Goal: Find specific page/section: Find specific page/section

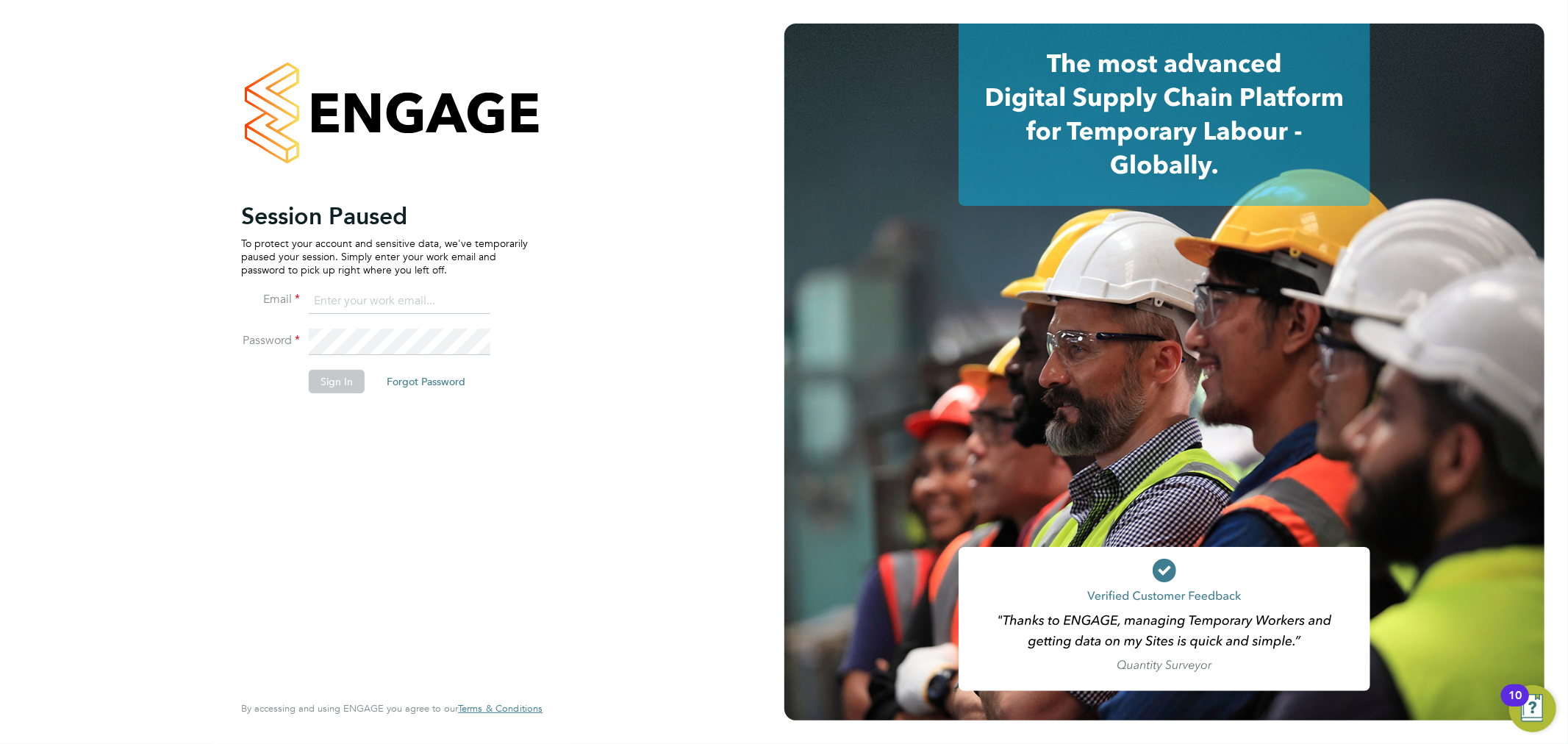
click at [342, 318] on li "Email" at bounding box center [384, 309] width 287 height 41
click at [342, 309] on input at bounding box center [399, 301] width 181 height 27
type input "kyle.johnson@prsjobs.com"
click at [329, 387] on button "Sign In" at bounding box center [336, 382] width 55 height 23
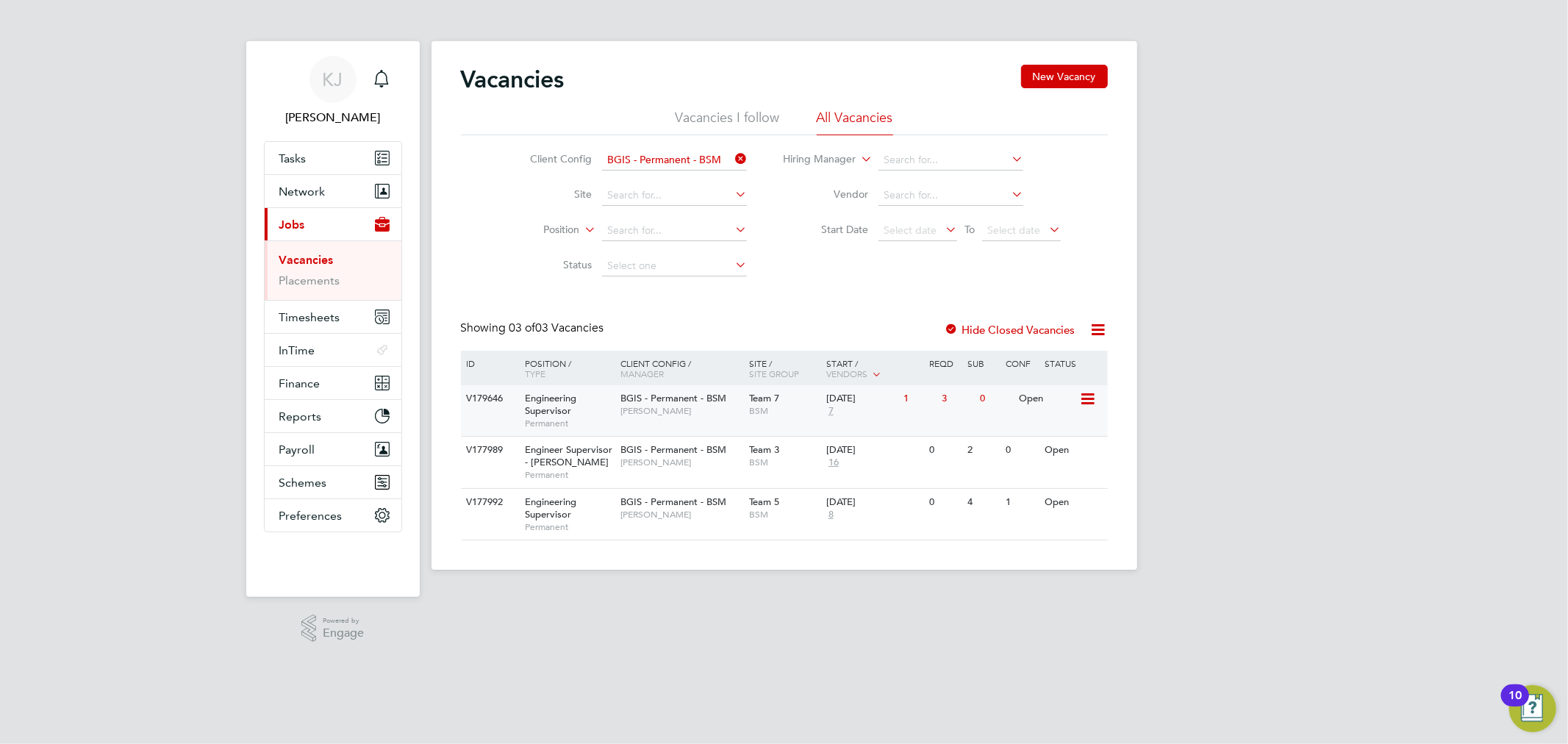
click at [705, 424] on div "V179646 Engineering Supervisor Permanent BGIS - Permanent - BSM Lewis Cannon Te…" at bounding box center [785, 410] width 647 height 51
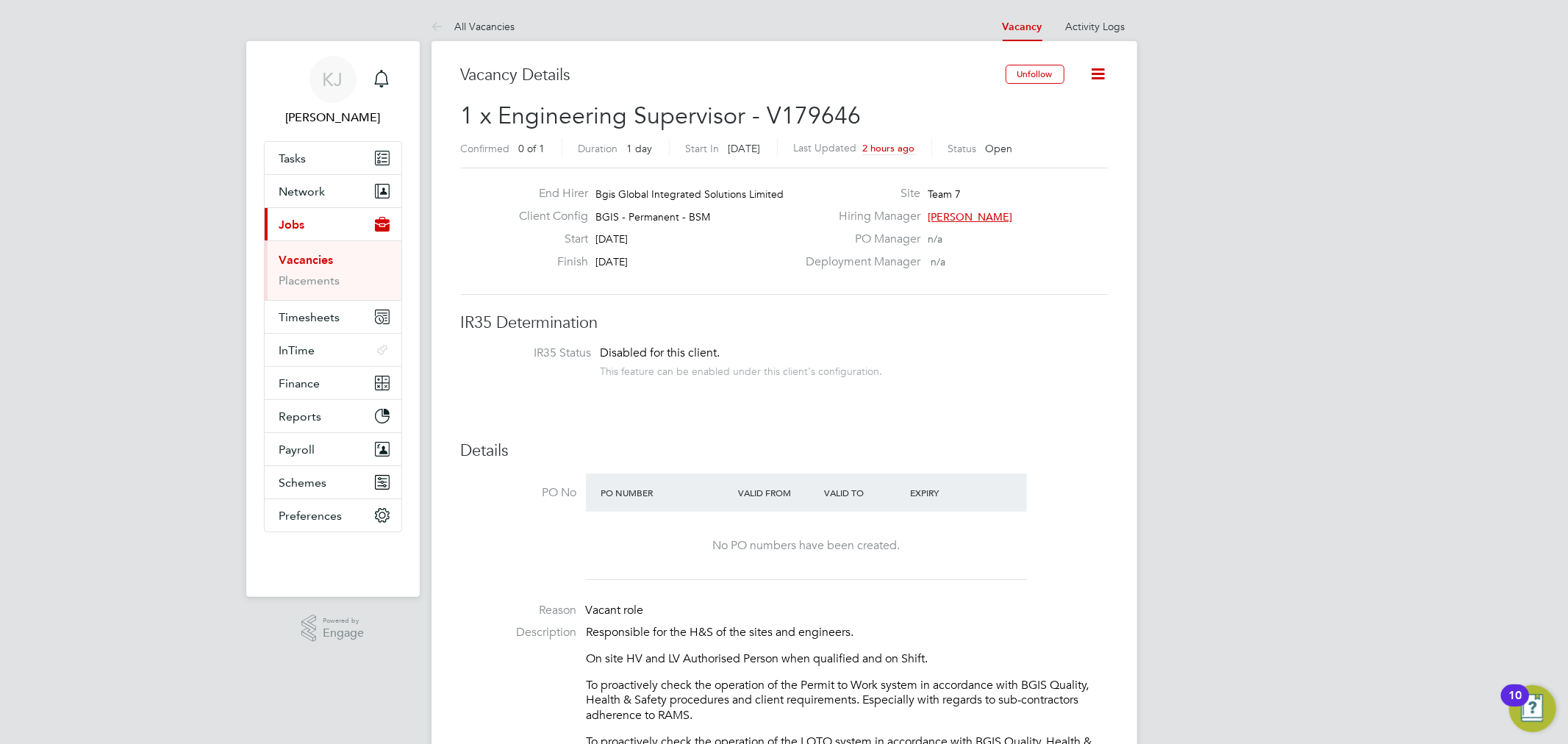
click at [309, 258] on link "Vacancies" at bounding box center [306, 260] width 55 height 14
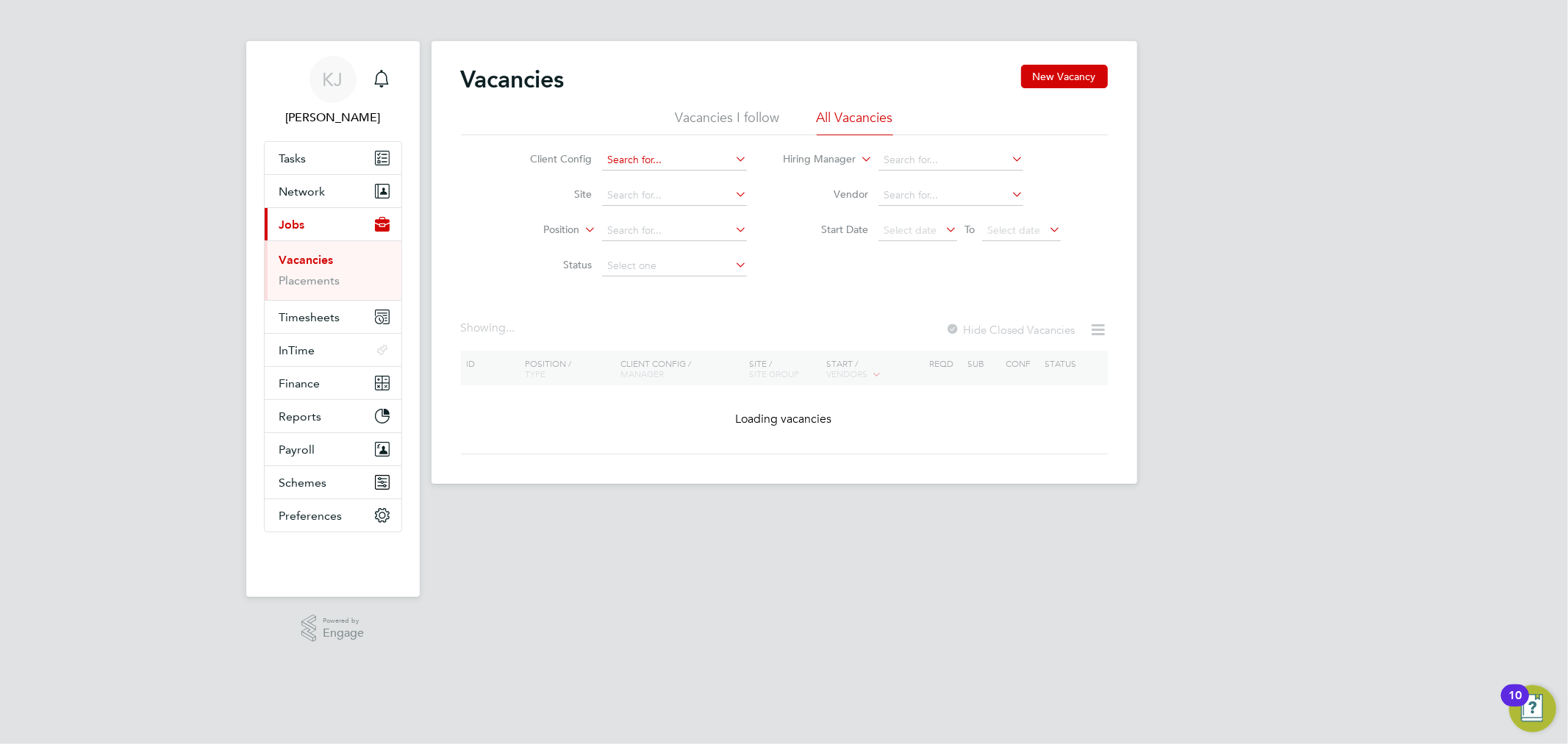
click at [645, 160] on input at bounding box center [674, 160] width 145 height 21
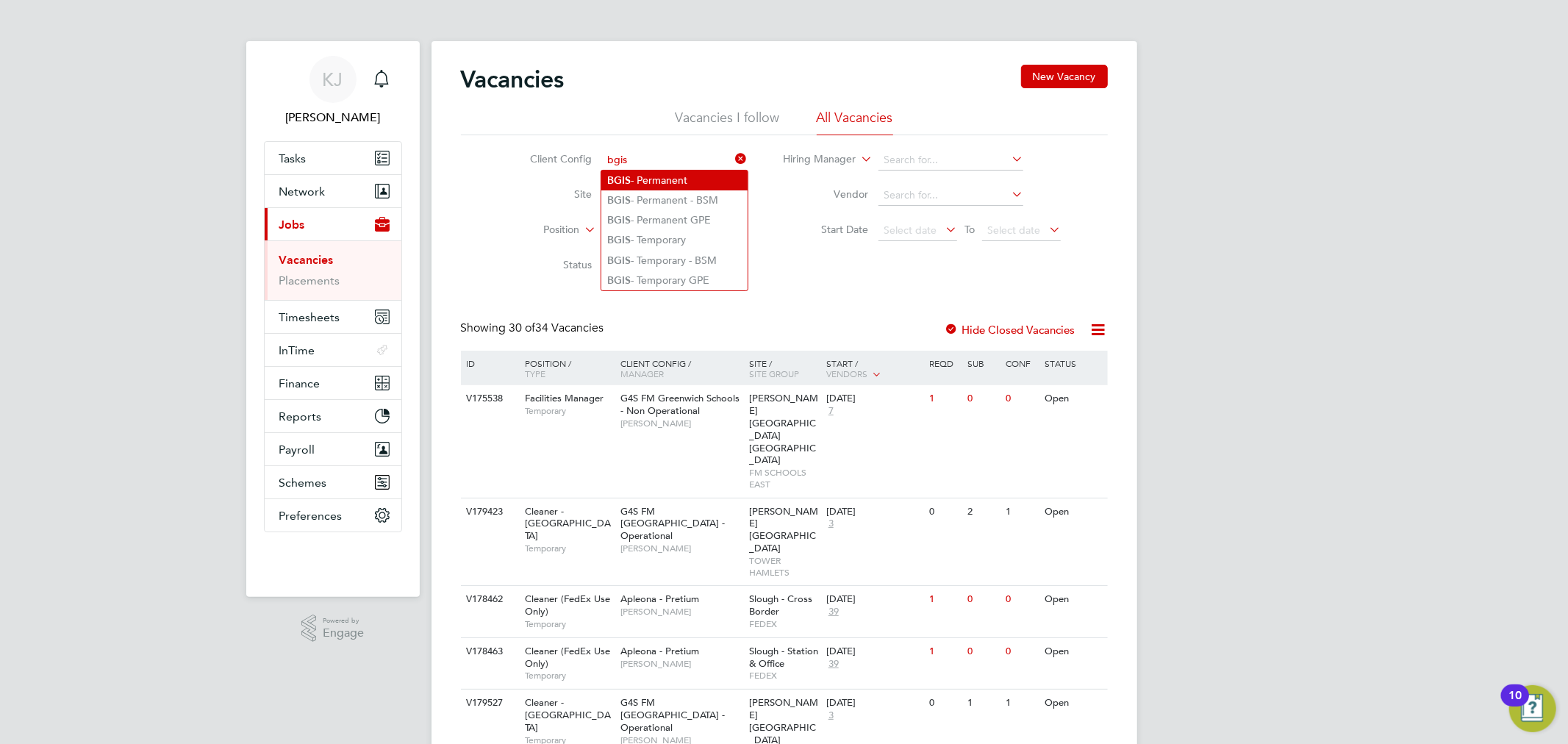
click at [652, 177] on li "BGIS - Permanent" at bounding box center [675, 181] width 147 height 20
type input "BGIS - Permanent"
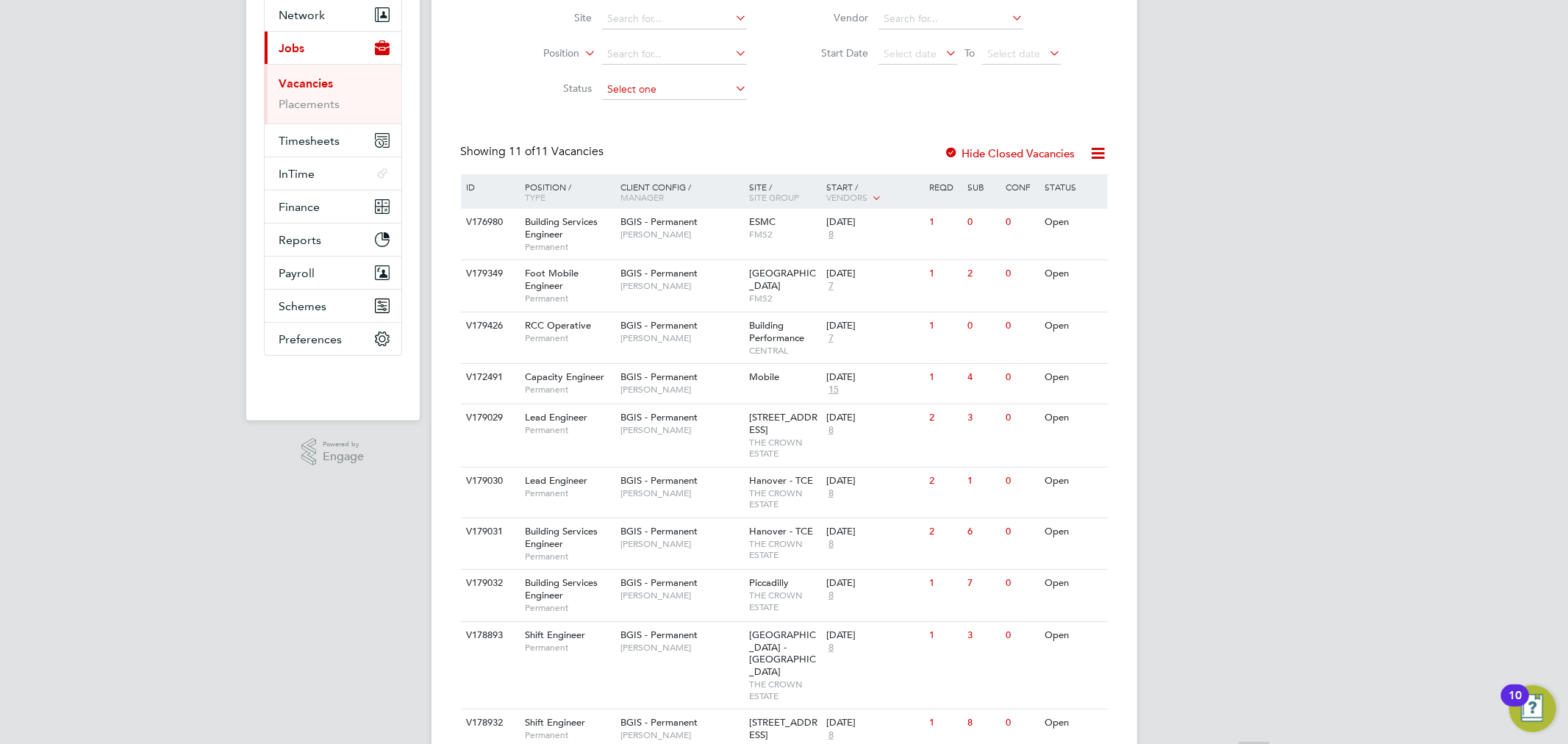
scroll to position [298, 0]
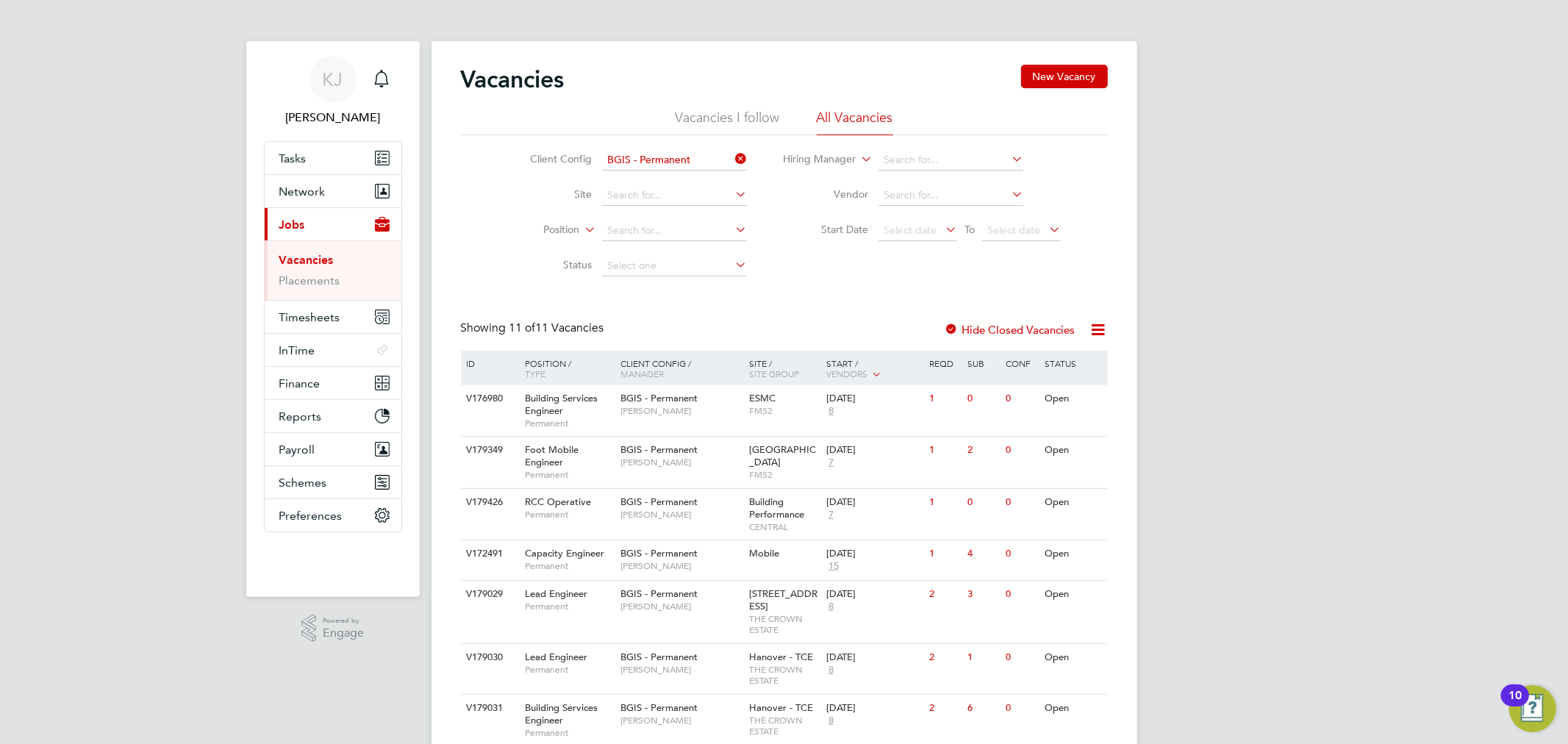
click at [743, 118] on li "Vacancies I follow" at bounding box center [728, 123] width 105 height 27
click at [836, 106] on div "Vacancies New Vacancy" at bounding box center [785, 86] width 647 height 44
click at [829, 123] on li "All Vacancies" at bounding box center [856, 123] width 77 height 27
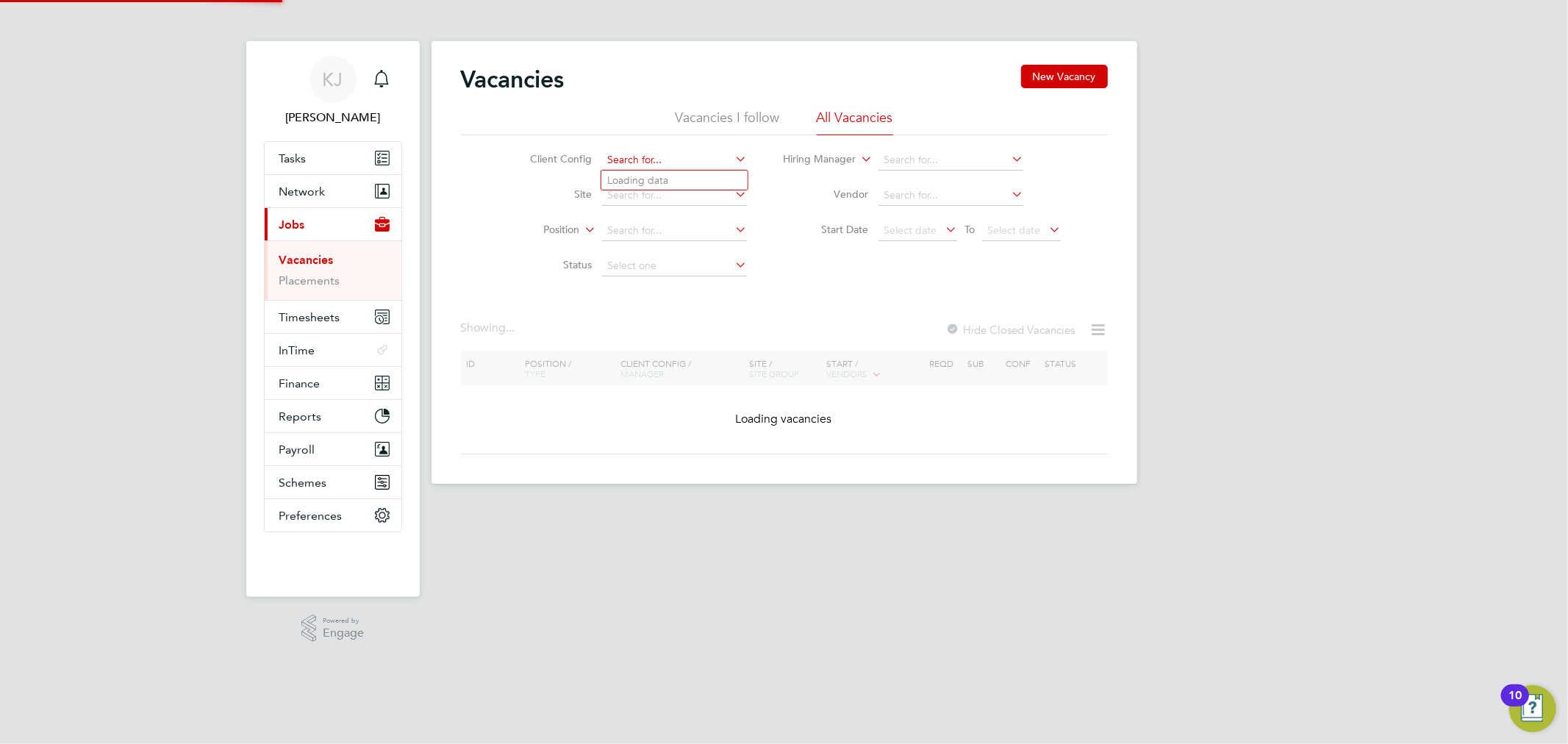
click at [704, 107] on div "Vacancies New Vacancy Vacancies I follow All Vacancies Client Config Site Posit…" at bounding box center [785, 259] width 647 height 390
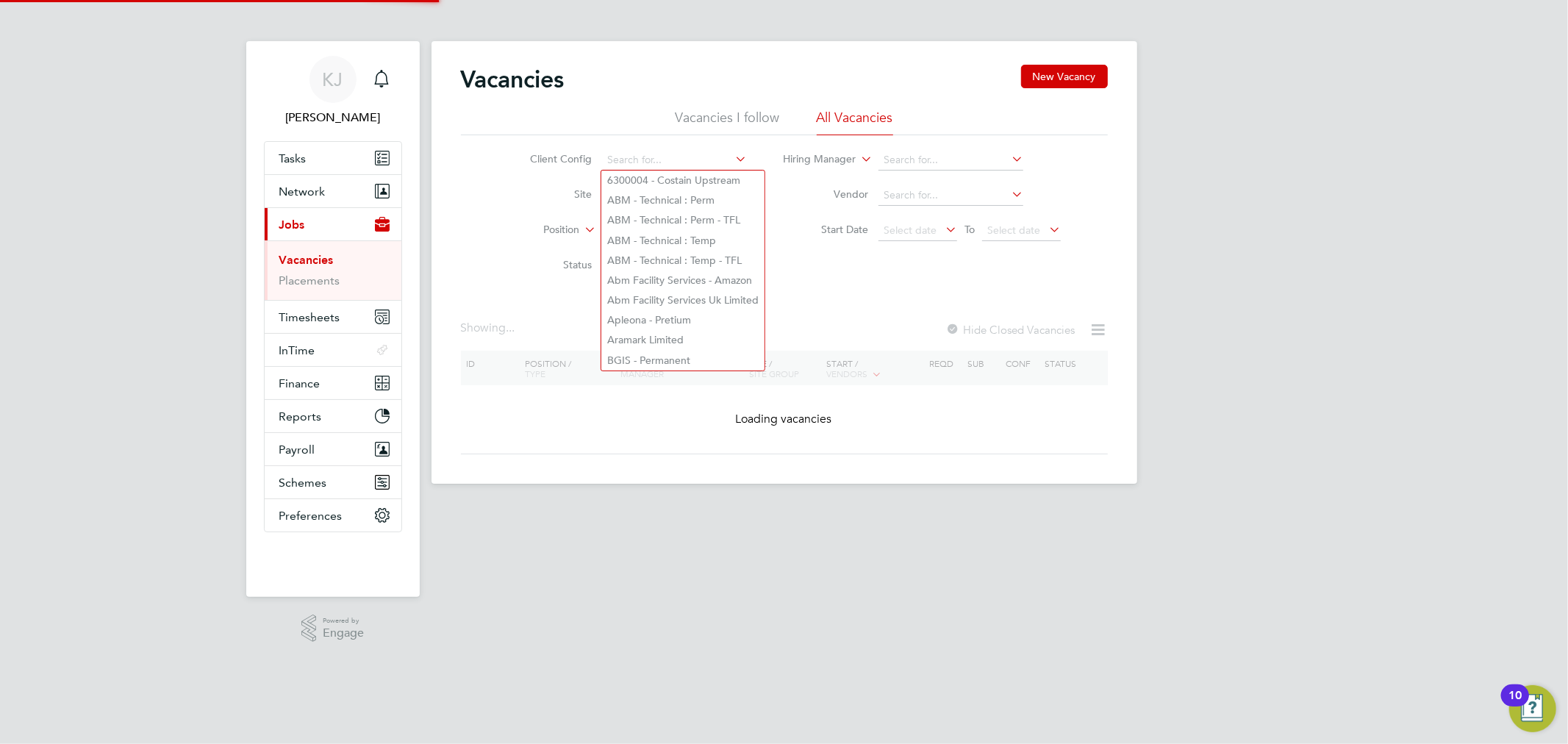
type input "g"
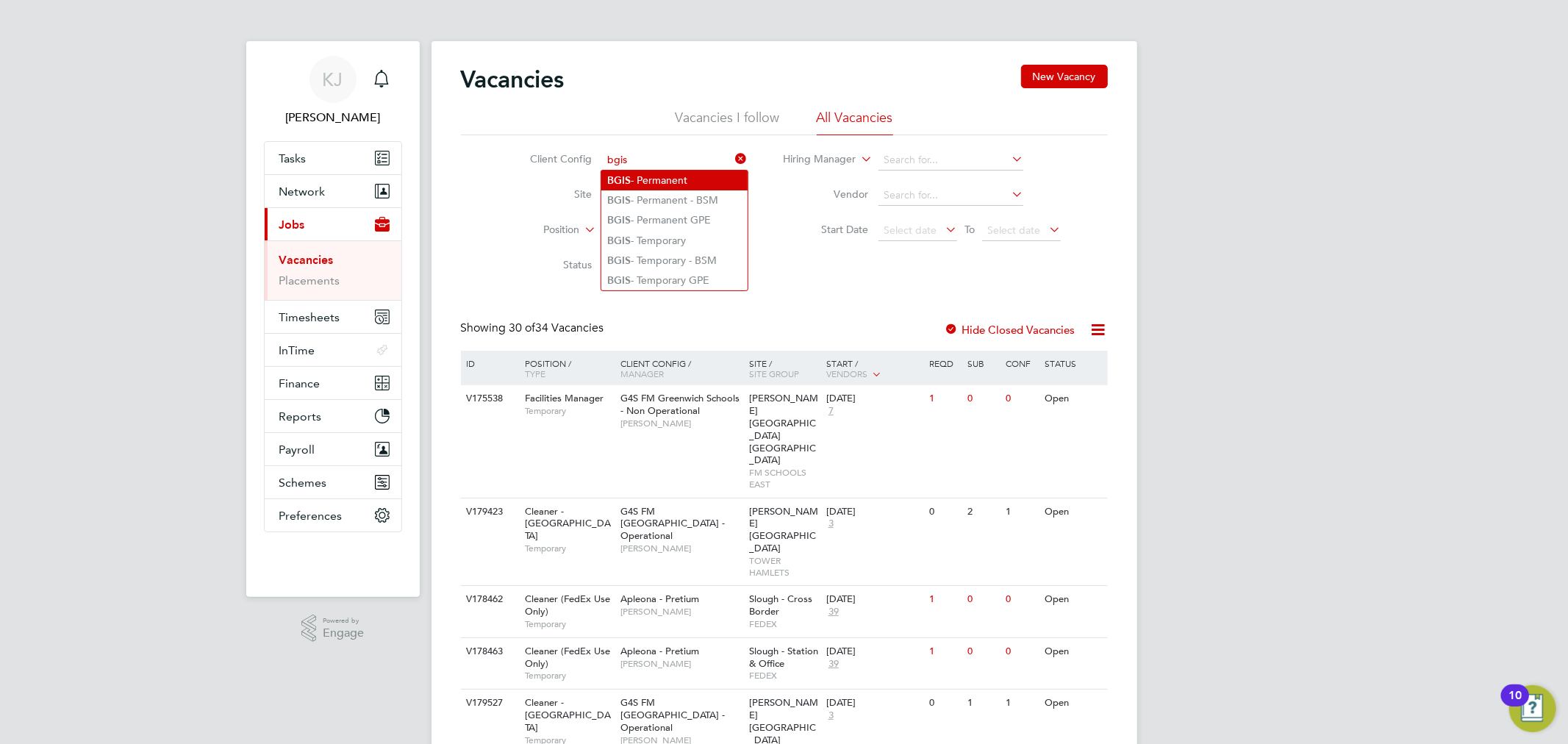
click at [711, 189] on li "BGIS - Permanent" at bounding box center [675, 181] width 147 height 20
type input "BGIS - Permanent"
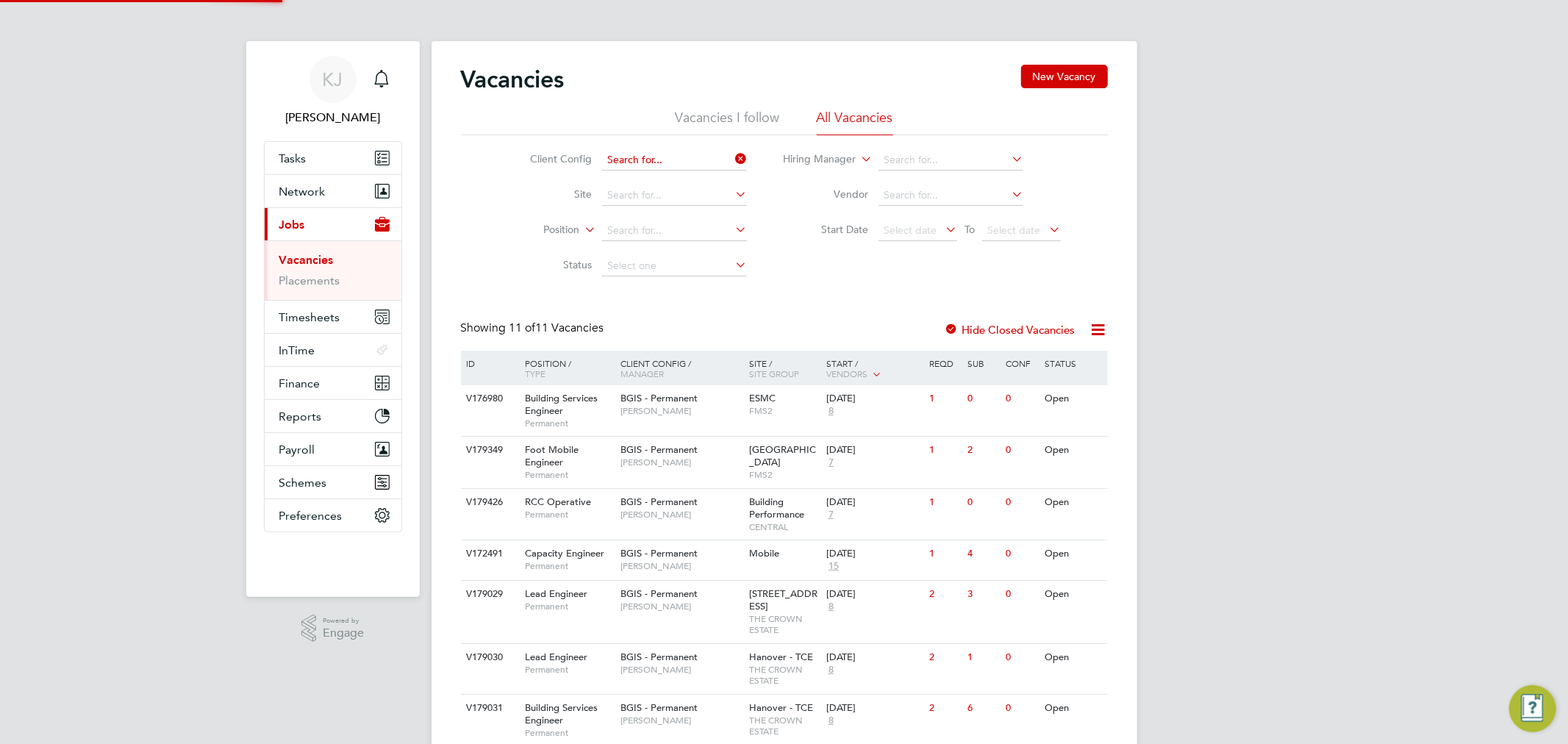
click at [687, 156] on input at bounding box center [674, 160] width 145 height 21
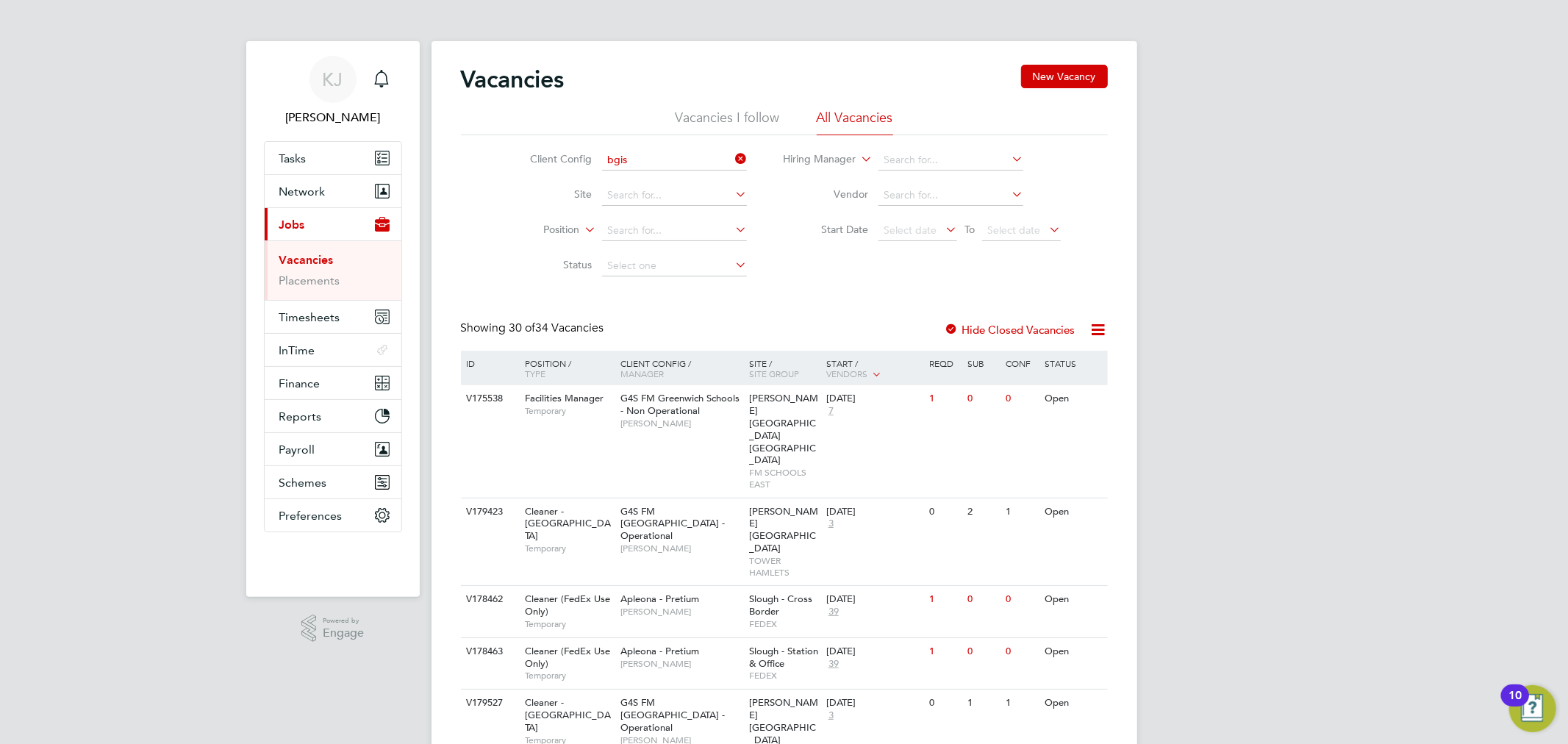
click at [694, 191] on li "BGIS - Permanent - BSM" at bounding box center [675, 200] width 147 height 20
type input "BGIS - Permanent - BSM"
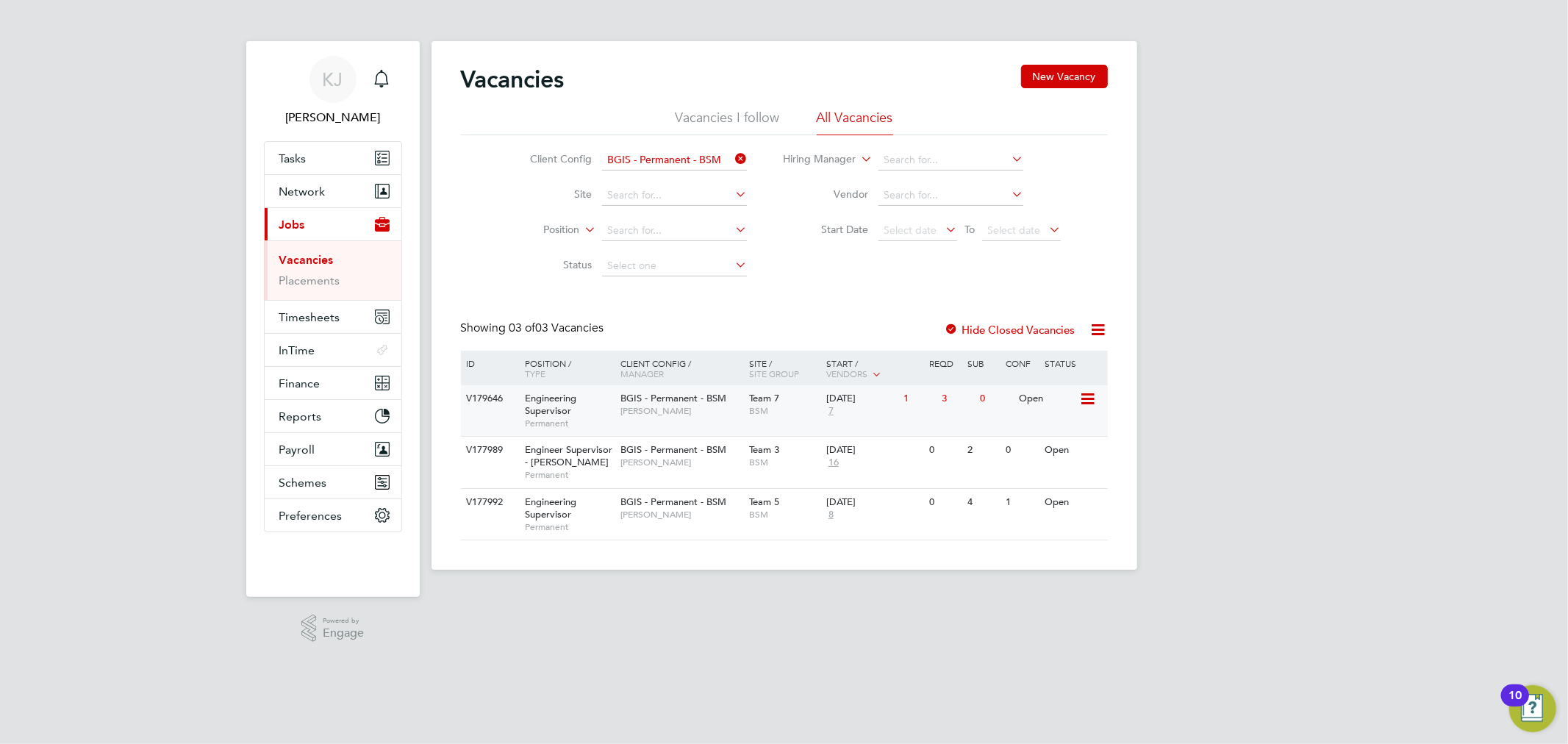
click at [712, 421] on div "BGIS - Permanent - BSM Lewis Cannon" at bounding box center [681, 404] width 129 height 38
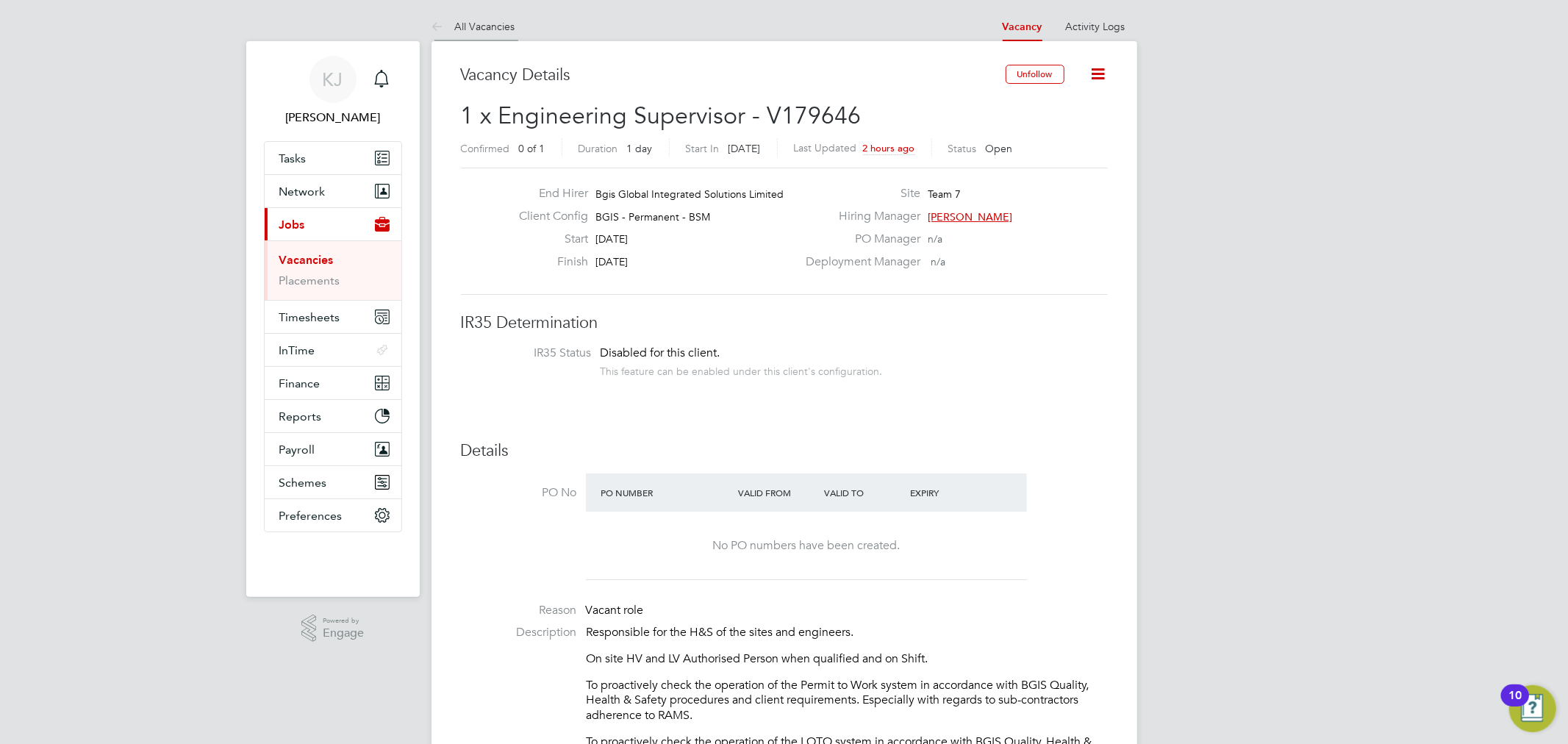
click at [453, 25] on link "All Vacancies" at bounding box center [474, 26] width 84 height 13
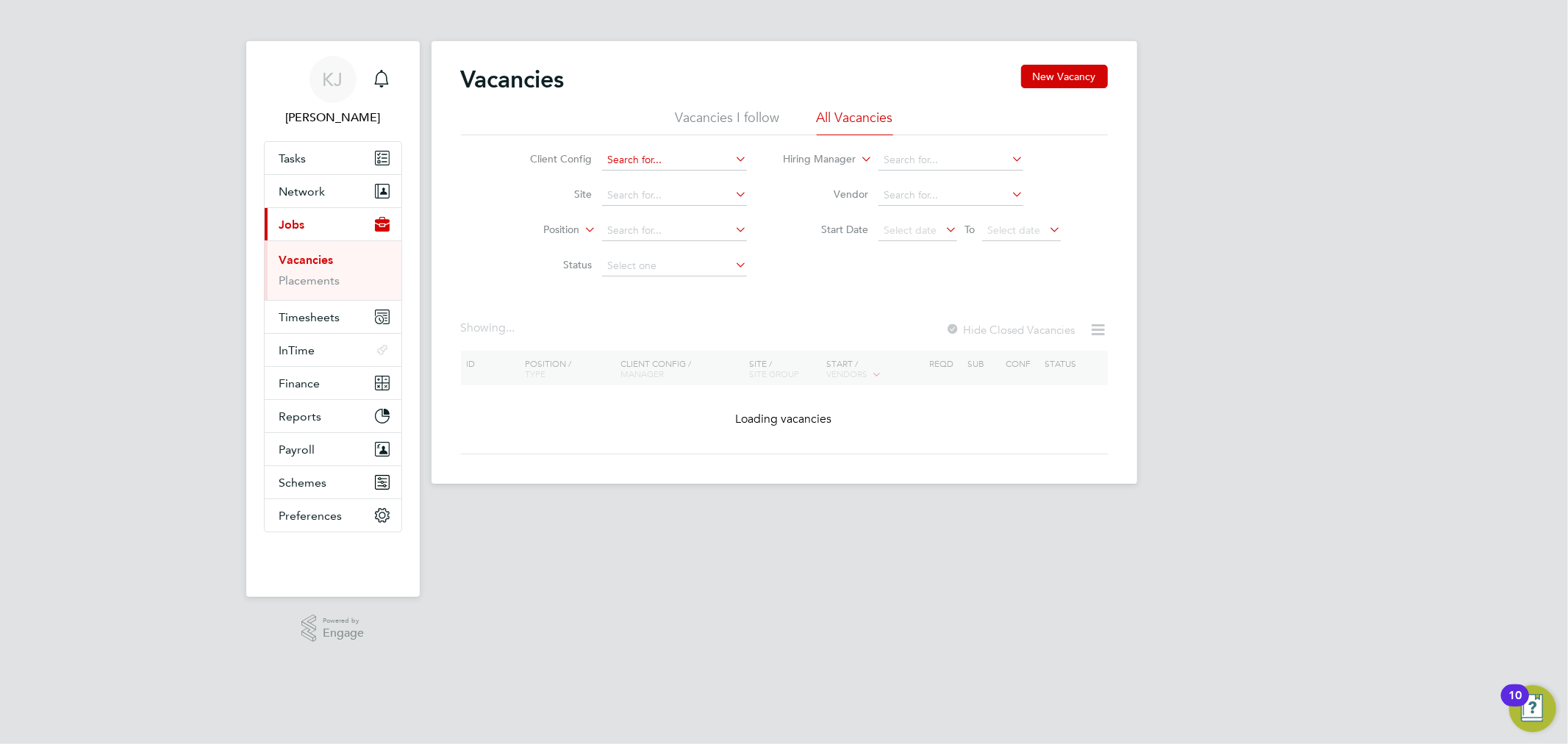
click at [696, 159] on input at bounding box center [674, 160] width 145 height 21
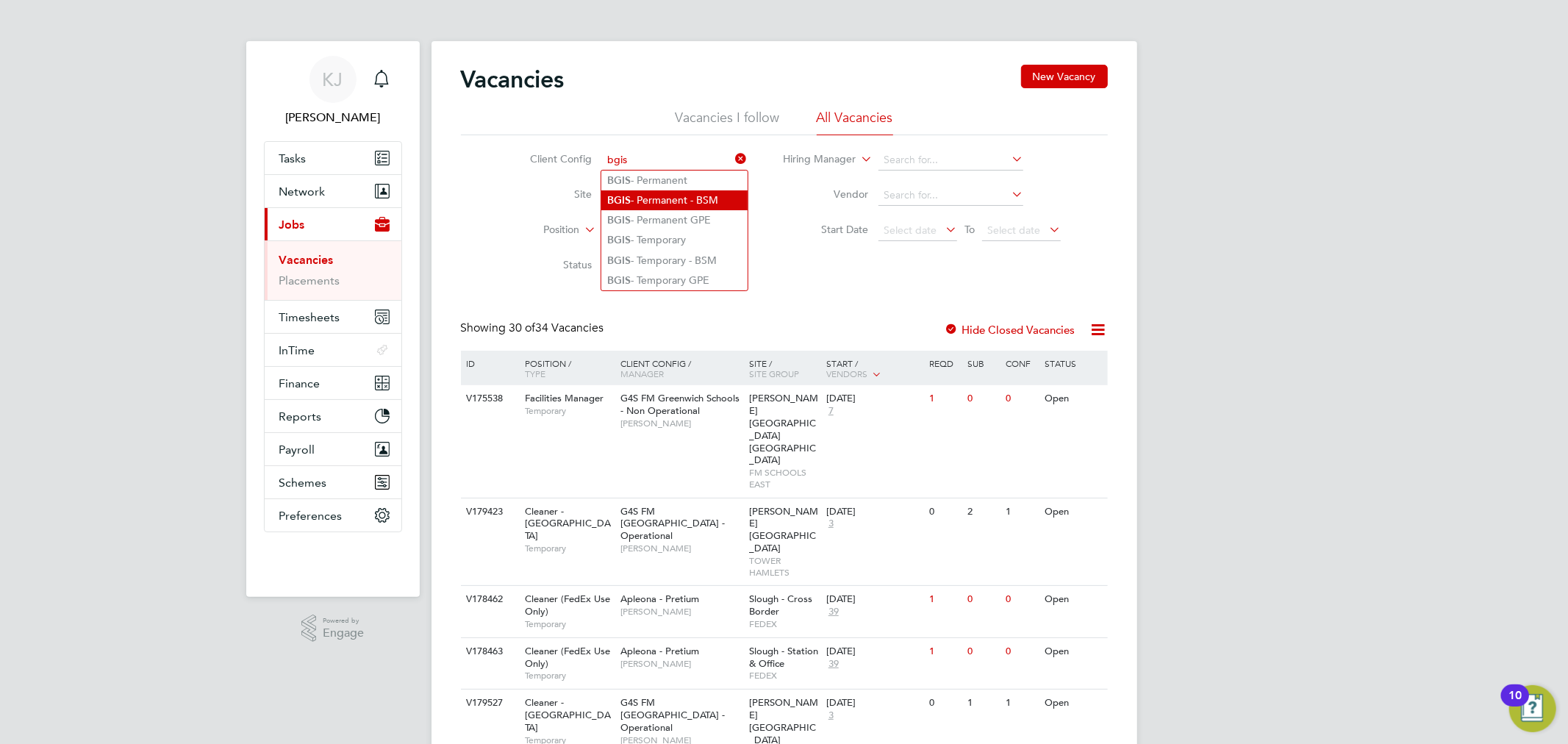
click at [708, 199] on li "BGIS - Permanent - BSM" at bounding box center [675, 200] width 147 height 20
type input "BGIS - Permanent - BSM"
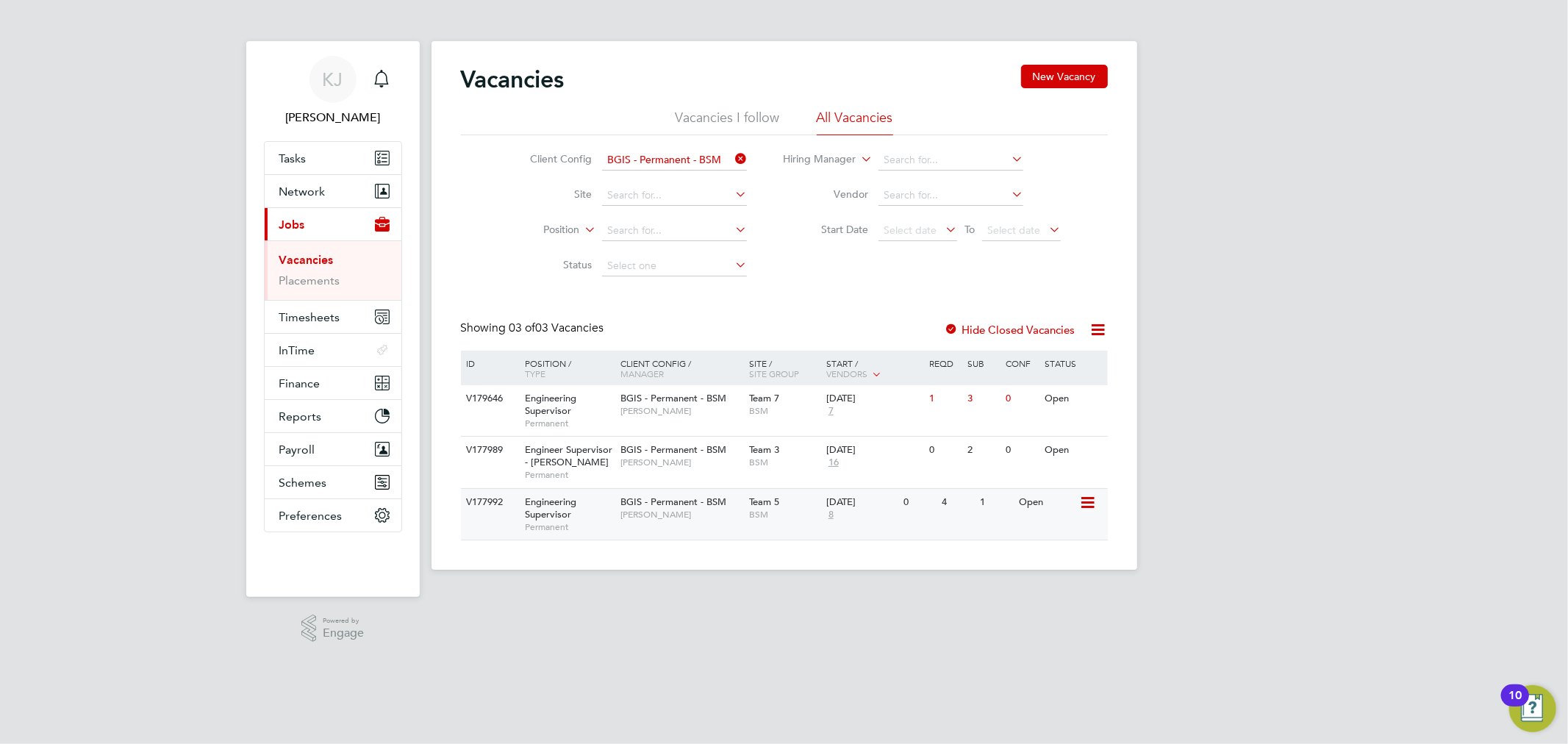
click at [679, 518] on span "[PERSON_NAME]" at bounding box center [681, 514] width 122 height 12
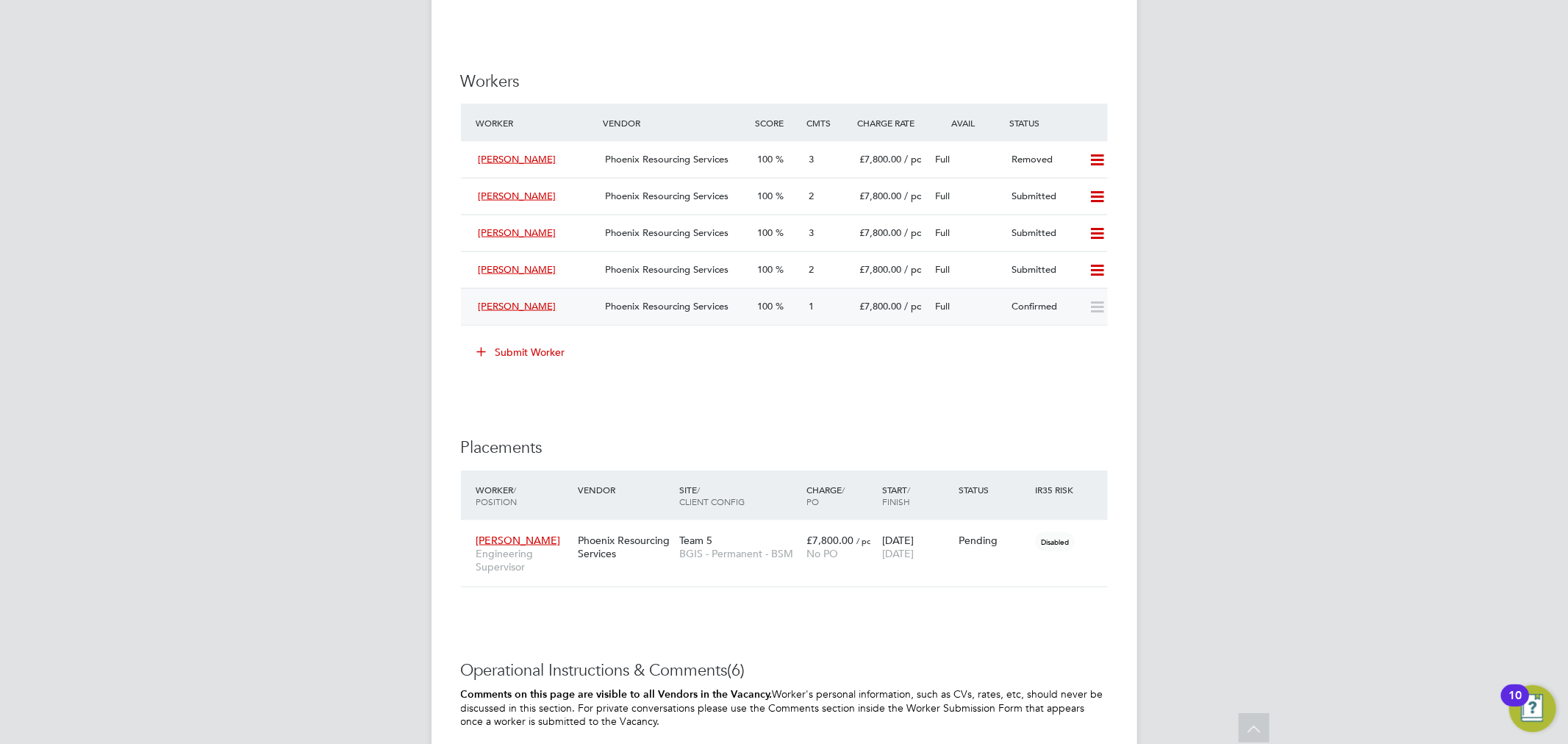
click at [593, 317] on div "[PERSON_NAME]" at bounding box center [536, 307] width 127 height 24
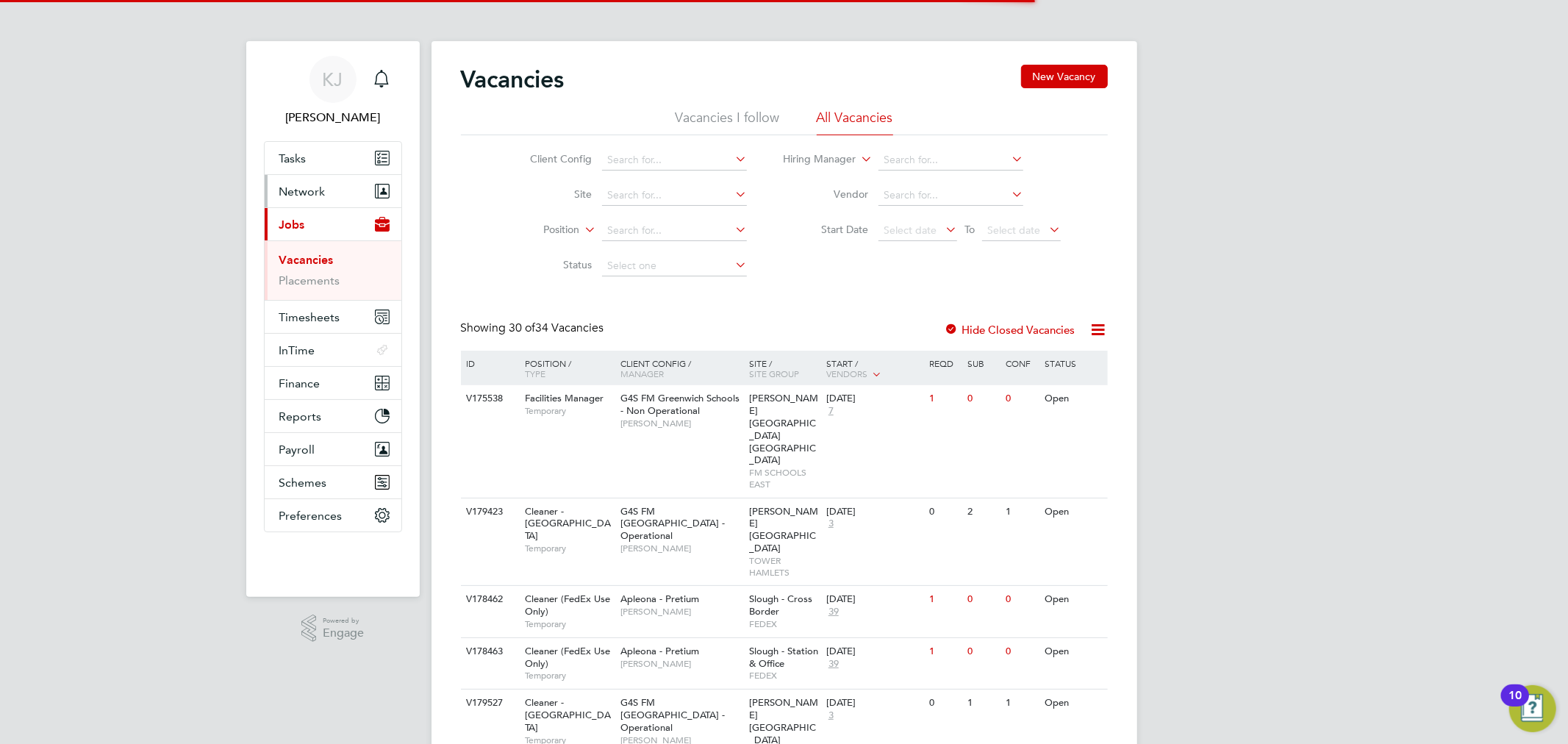
click at [336, 196] on button "Network" at bounding box center [333, 191] width 137 height 32
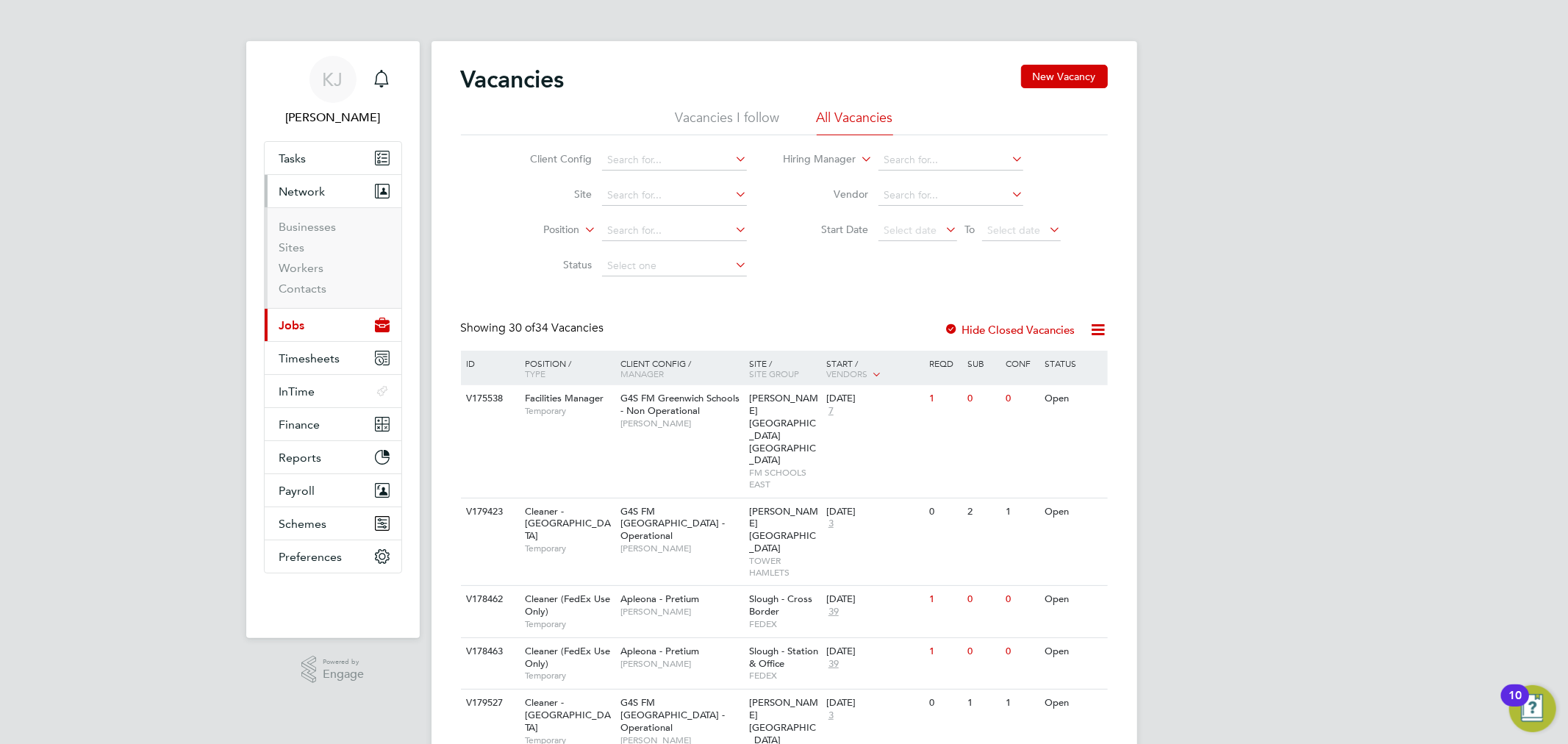
click at [302, 278] on li "Workers" at bounding box center [333, 271] width 110 height 21
click at [302, 271] on link "Workers" at bounding box center [301, 268] width 45 height 14
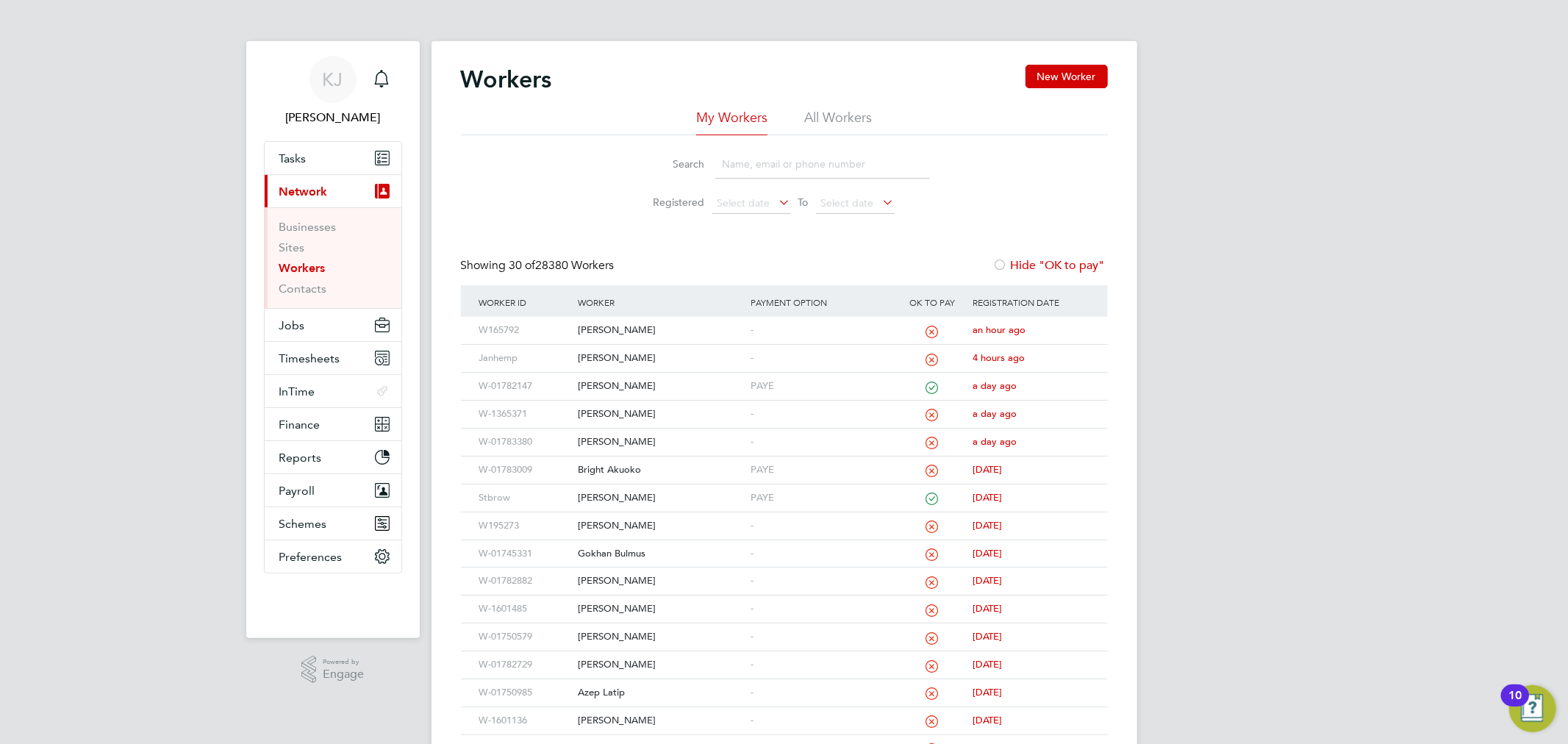
click at [767, 164] on input at bounding box center [822, 165] width 215 height 29
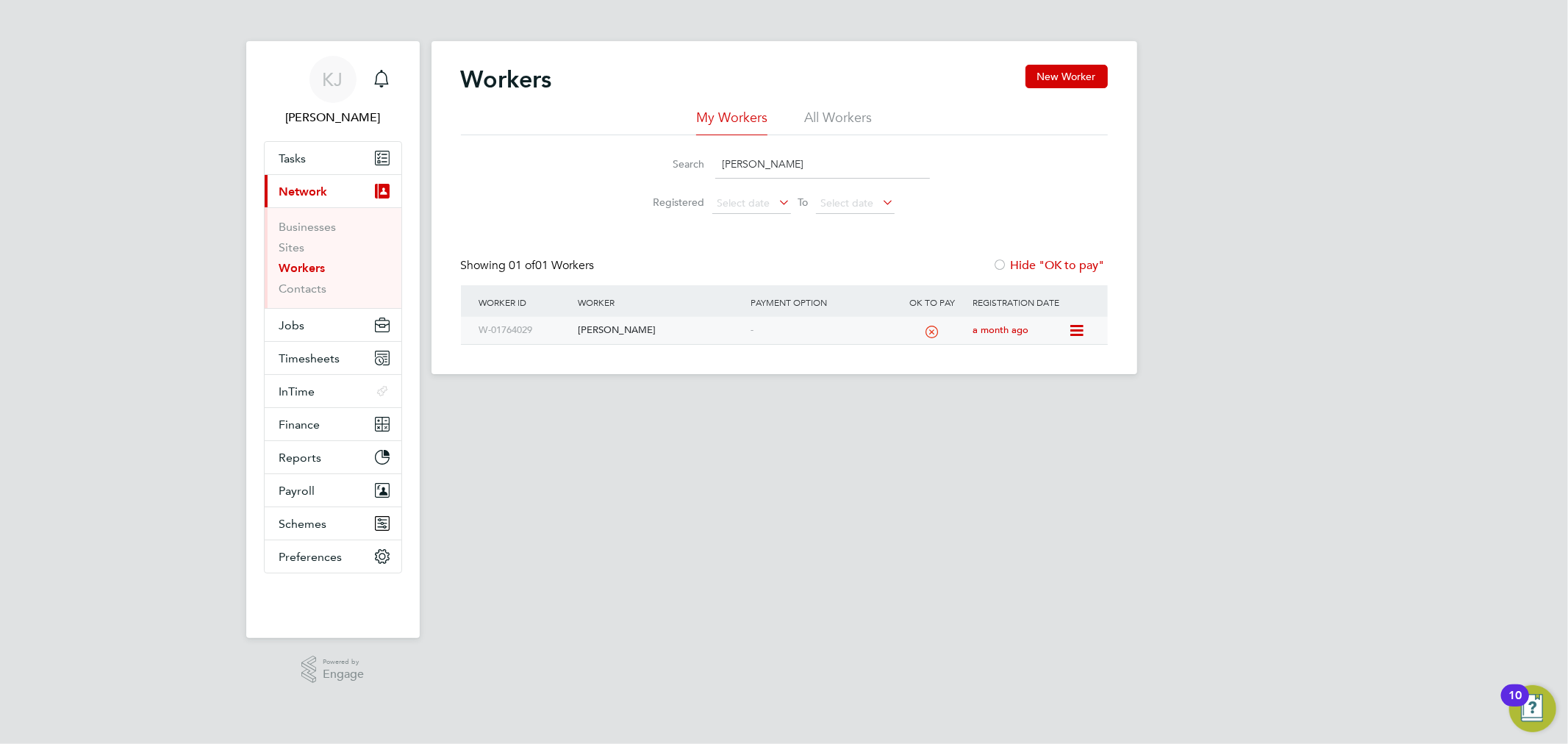
type input "STEVON LEWIS"
click at [659, 331] on div "[PERSON_NAME]" at bounding box center [660, 330] width 173 height 27
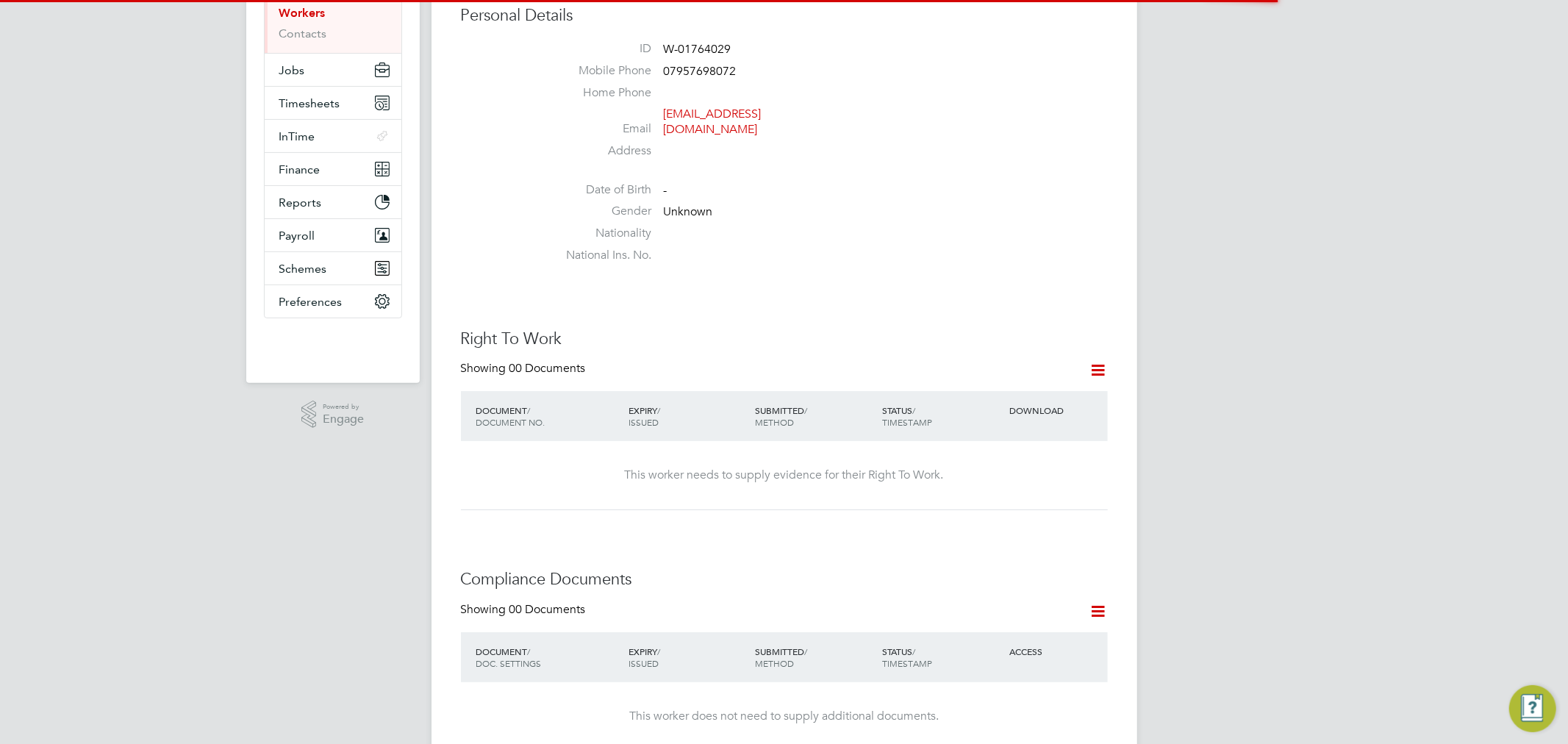
scroll to position [326, 0]
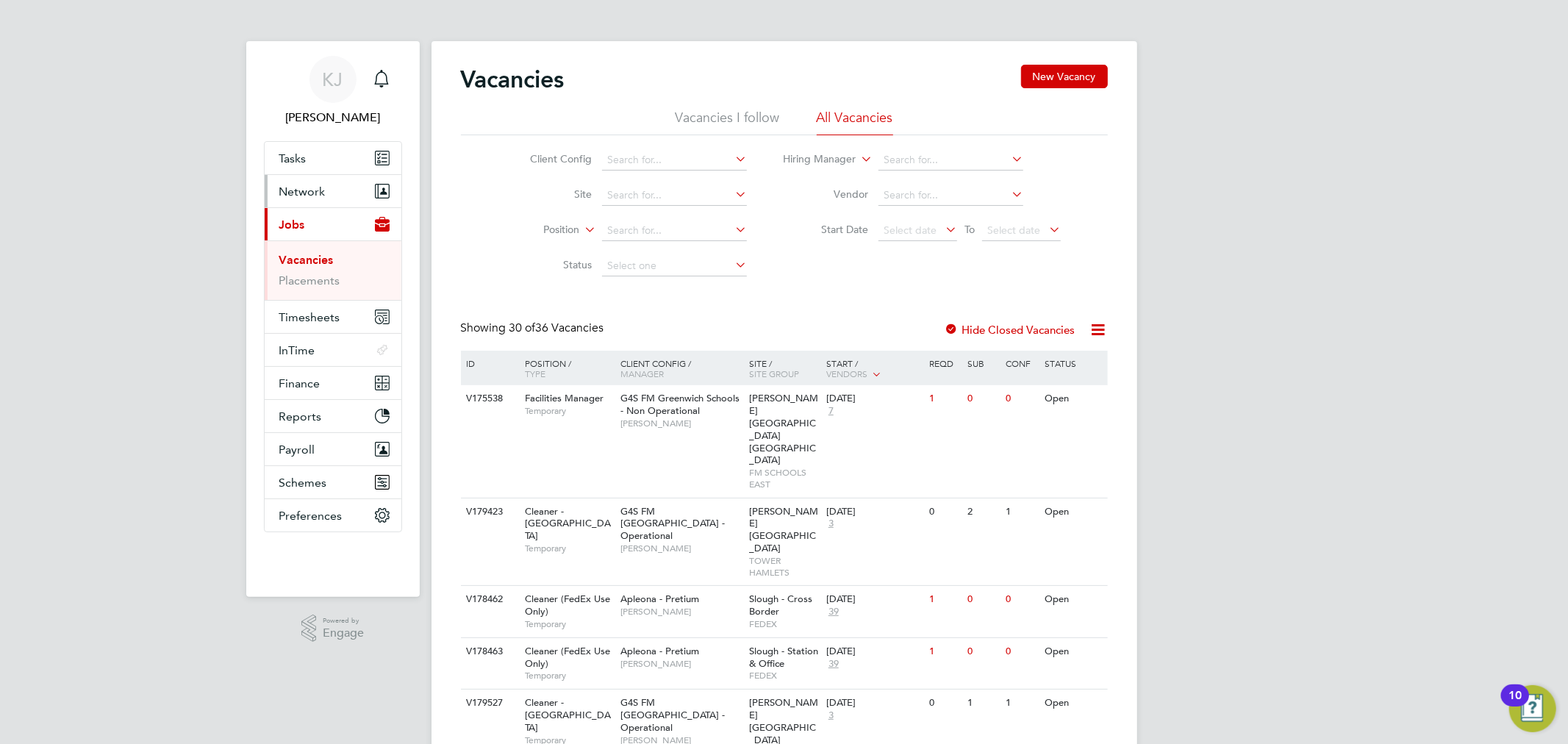
click at [333, 194] on button "Network" at bounding box center [333, 191] width 137 height 32
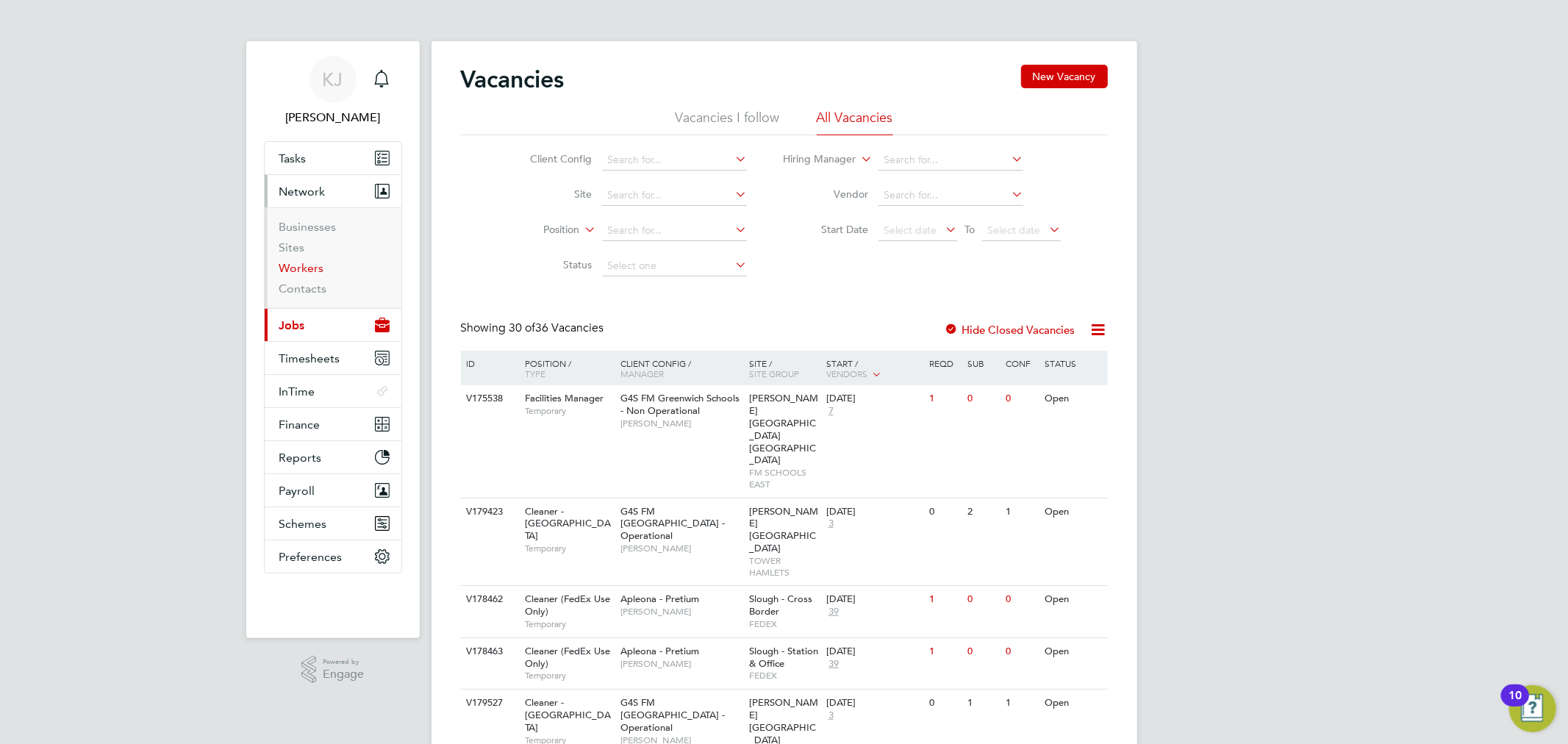
click at [310, 262] on link "Workers" at bounding box center [301, 268] width 45 height 14
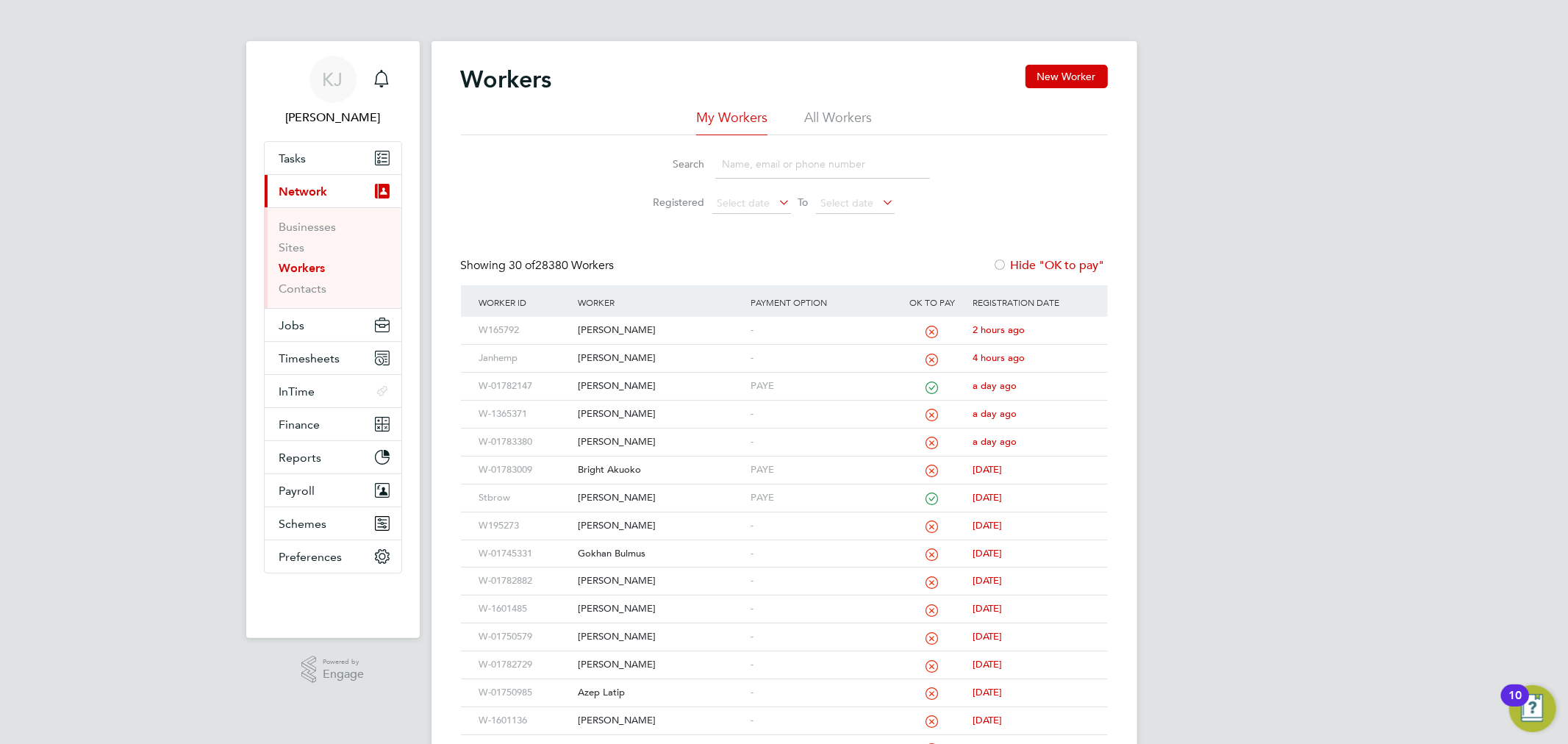
click at [792, 172] on input at bounding box center [822, 165] width 215 height 29
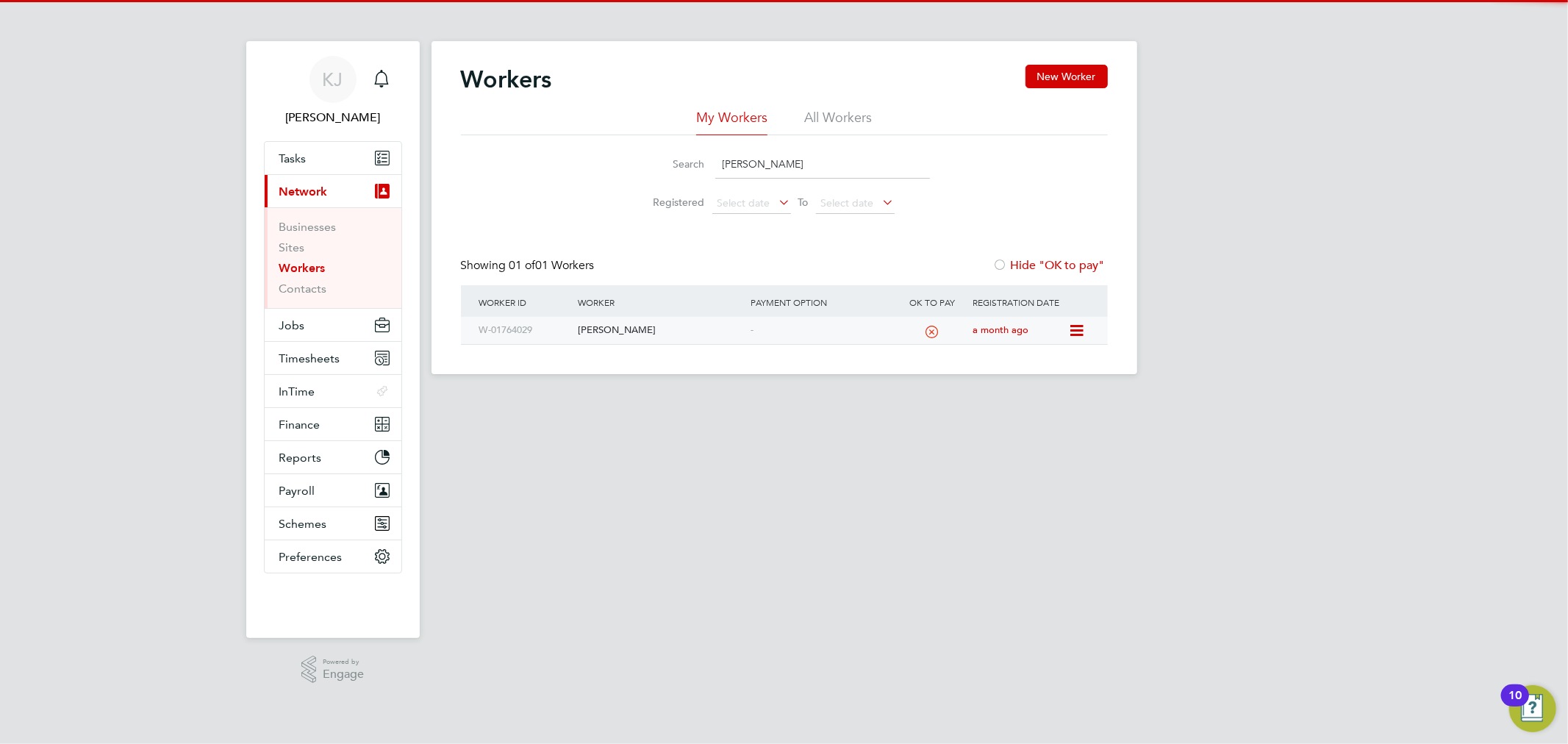
type input "stevon lewis"
click at [635, 329] on div "[PERSON_NAME]" at bounding box center [660, 330] width 173 height 27
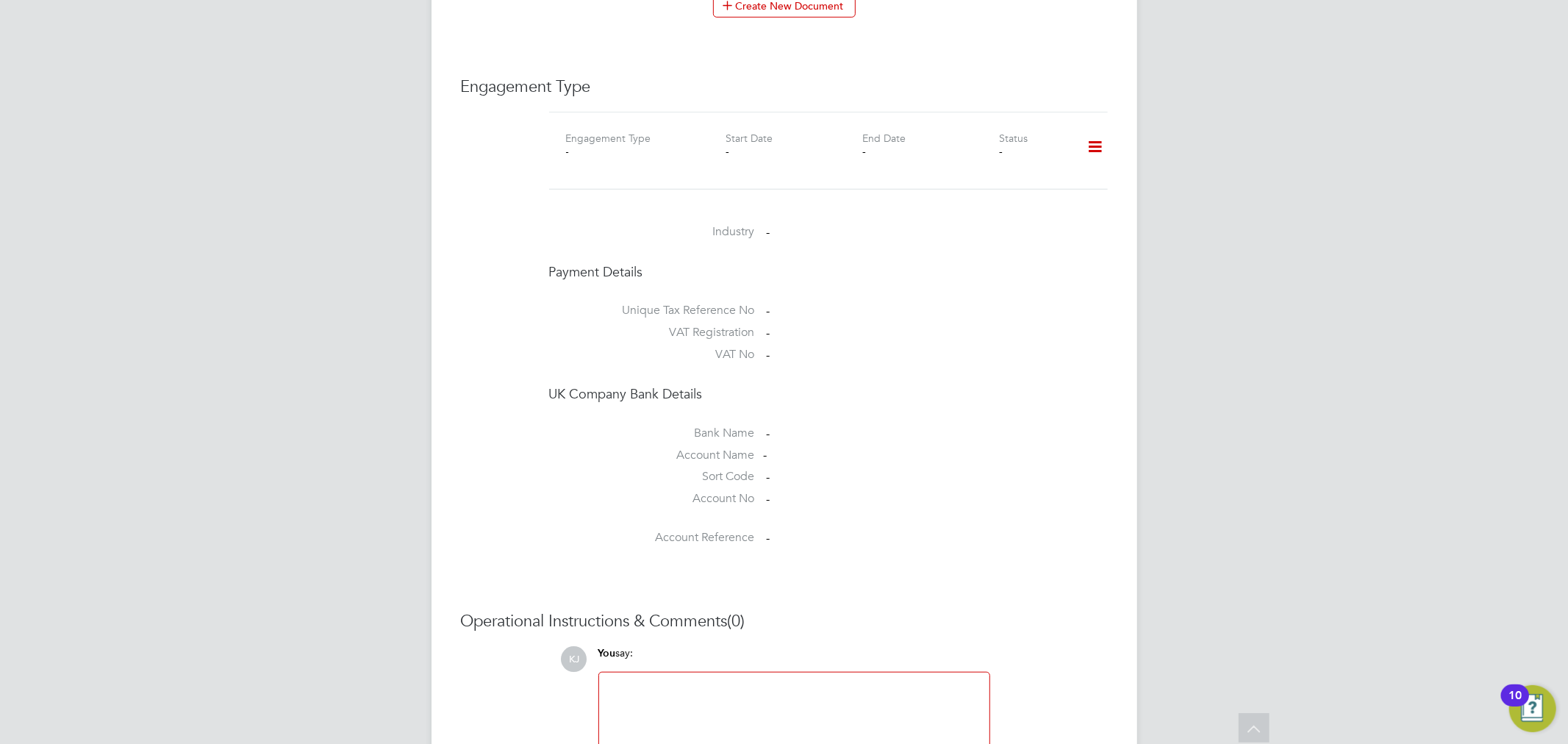
scroll to position [1134, 0]
